Goal: Information Seeking & Learning: Check status

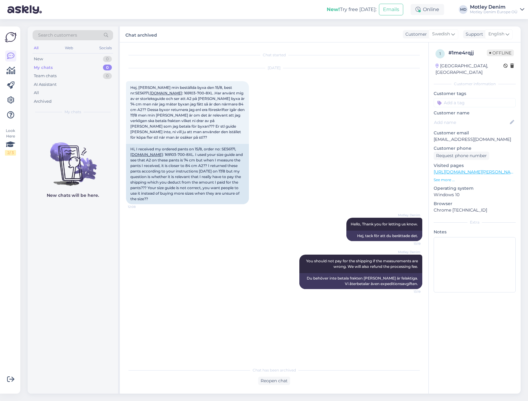
click at [72, 35] on span "Search customers" at bounding box center [57, 35] width 39 height 6
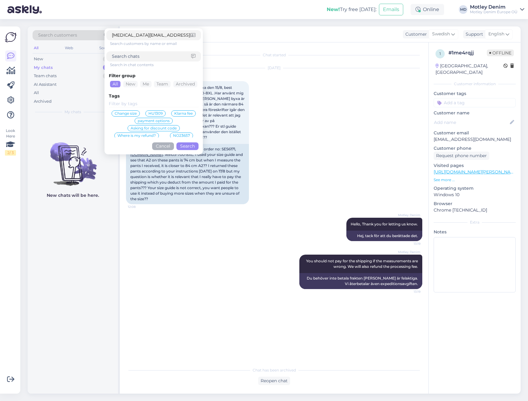
type input "[MEDICAL_DATA][EMAIL_ADDRESS][DOMAIN_NAME]"
click at [190, 145] on button "Search" at bounding box center [188, 146] width 22 height 8
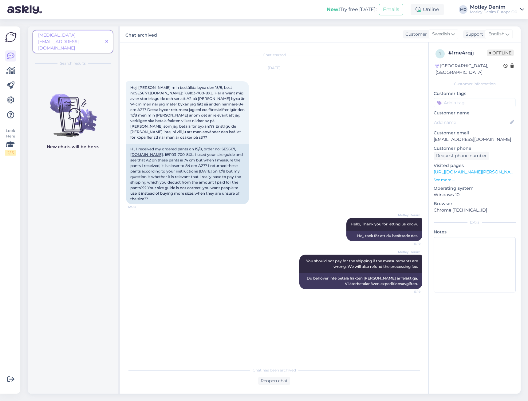
click at [107, 40] on icon at bounding box center [106, 42] width 3 height 4
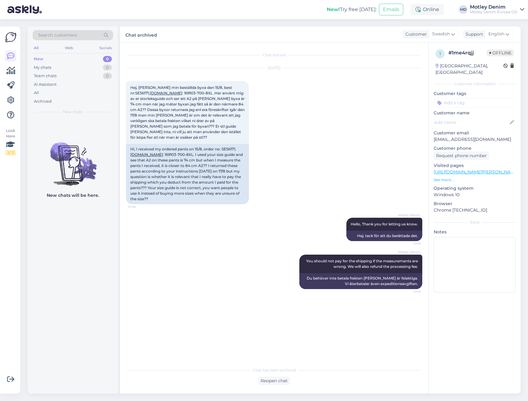
click at [86, 39] on div "Search customers" at bounding box center [73, 35] width 81 height 10
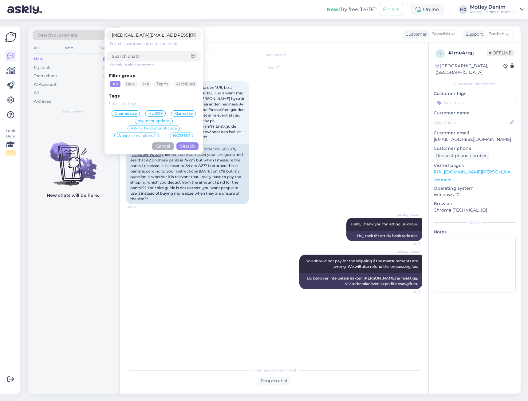
type input "[MEDICAL_DATA][EMAIL_ADDRESS][DOMAIN_NAME]"
click at [188, 149] on button "Search" at bounding box center [188, 146] width 22 height 8
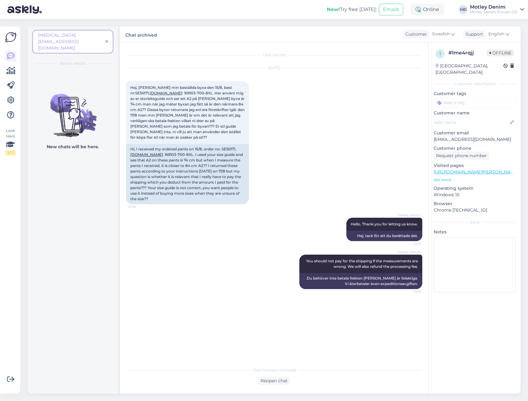
click at [108, 38] on span at bounding box center [107, 41] width 8 height 6
